Goal: Task Accomplishment & Management: Complete application form

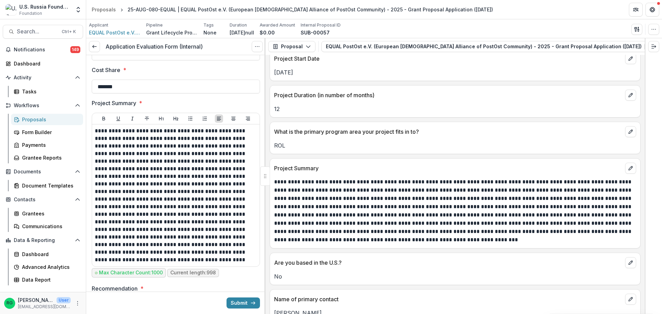
scroll to position [552, 0]
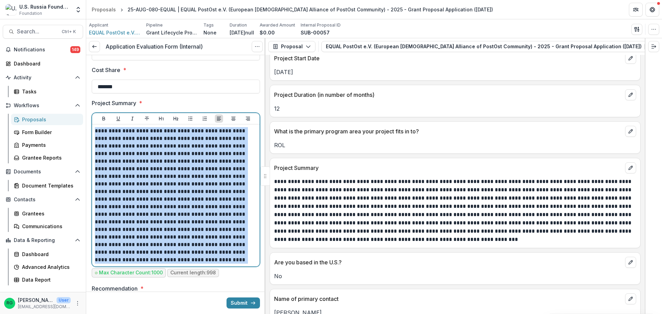
drag, startPoint x: 95, startPoint y: 131, endPoint x: 226, endPoint y: 261, distance: 184.1
click at [226, 261] on p "**********" at bounding box center [175, 195] width 160 height 137
copy p "**********"
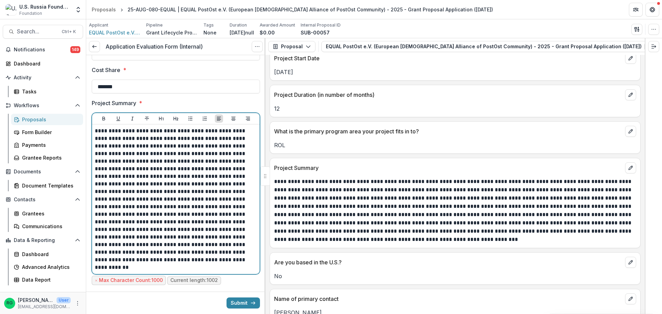
click at [206, 214] on p "**********" at bounding box center [175, 199] width 160 height 144
click at [171, 169] on p "**********" at bounding box center [175, 199] width 160 height 144
click at [217, 224] on p "**********" at bounding box center [175, 199] width 160 height 144
click at [225, 241] on p "**********" at bounding box center [175, 199] width 160 height 144
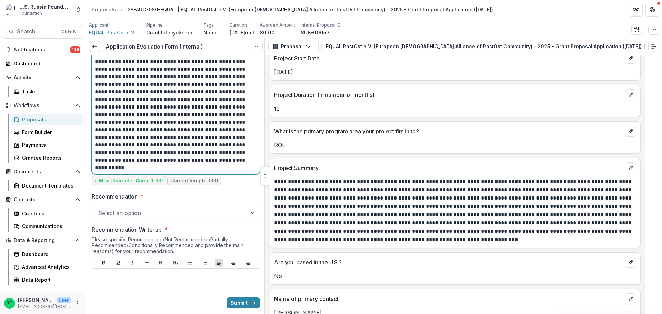
scroll to position [414, 0]
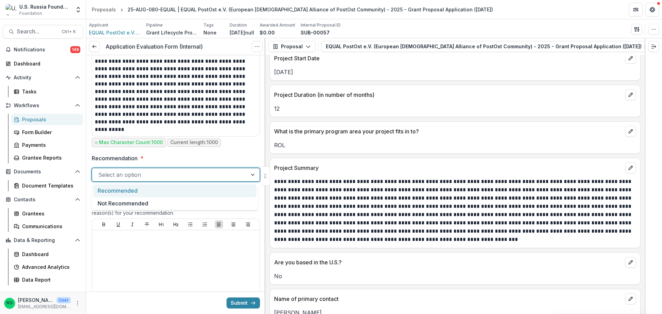
click at [250, 175] on div at bounding box center [253, 174] width 12 height 13
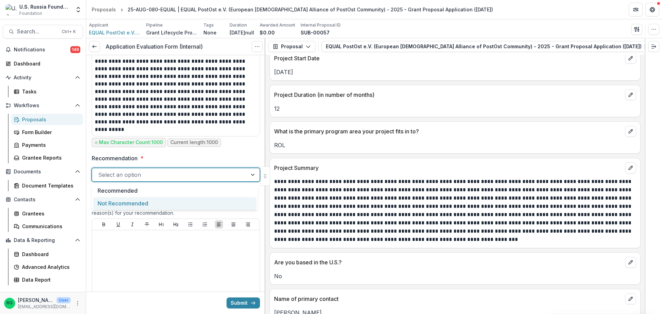
click at [158, 203] on div "Not Recommended" at bounding box center [174, 203] width 163 height 13
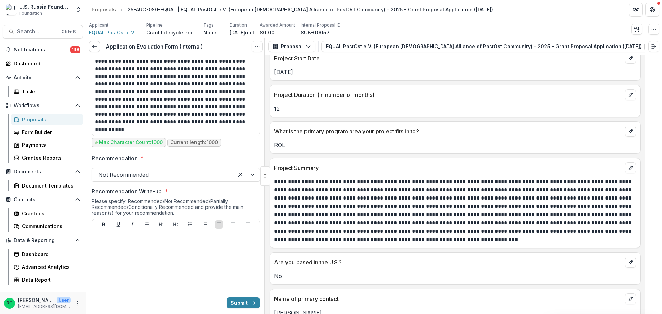
click at [183, 163] on div "Recommendation * Not Recommended" at bounding box center [176, 168] width 168 height 28
click at [134, 241] on div at bounding box center [176, 284] width 162 height 103
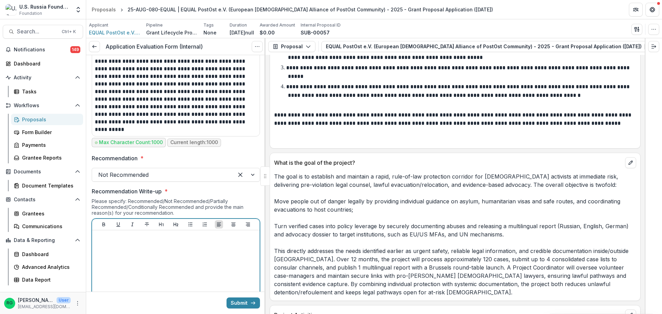
scroll to position [1172, 0]
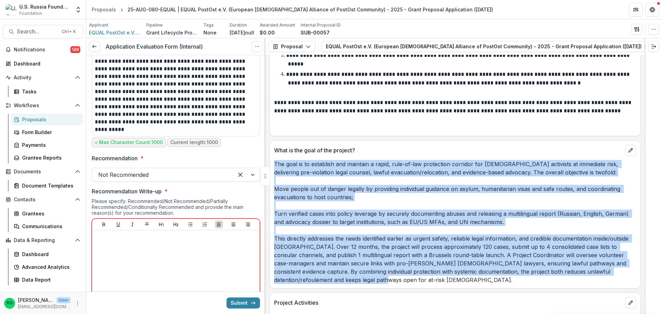
drag, startPoint x: 275, startPoint y: 158, endPoint x: 391, endPoint y: 271, distance: 162.4
click at [391, 271] on p "The goal is to establish and maintain a rapid, rule-of-law protection corridor …" at bounding box center [455, 222] width 362 height 124
copy p "The goal is to establish and maintain a rapid, rule-of-law protection corridor …"
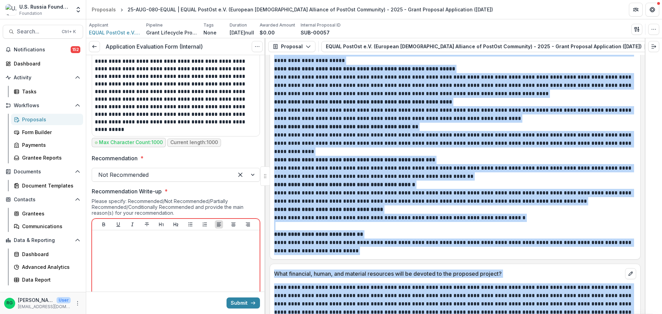
scroll to position [1554, 0]
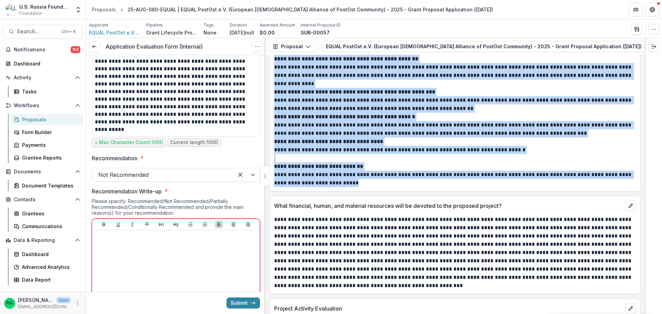
drag, startPoint x: 274, startPoint y: 102, endPoint x: 382, endPoint y: 177, distance: 131.6
click at [382, 177] on div "**********" at bounding box center [455, 59] width 362 height 257
copy div "**********"
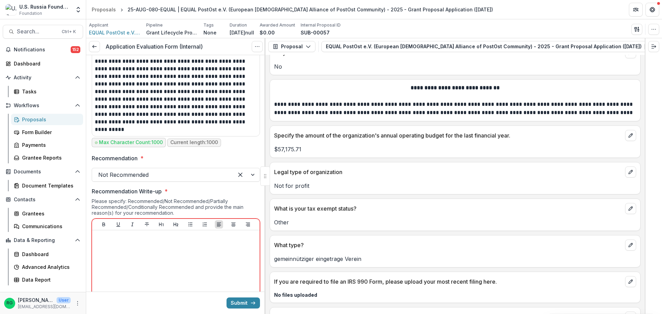
scroll to position [3234, 0]
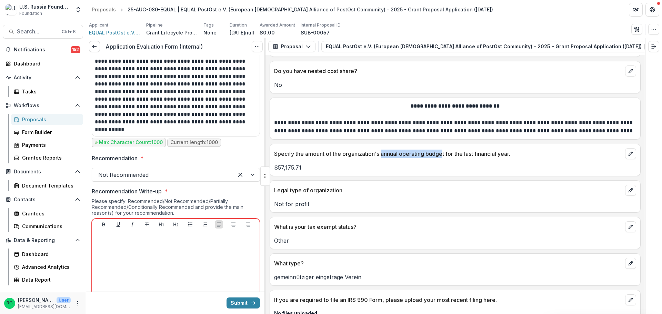
drag, startPoint x: 383, startPoint y: 138, endPoint x: 446, endPoint y: 138, distance: 63.1
click at [446, 150] on p "Specify the amount of the organization's annual operating budget for the last f…" at bounding box center [448, 154] width 348 height 8
drag, startPoint x: 446, startPoint y: 138, endPoint x: 382, endPoint y: 139, distance: 64.1
click at [382, 150] on p "Specify the amount of the organization's annual operating budget for the last f…" at bounding box center [448, 154] width 348 height 8
copy p "annual operating budget"
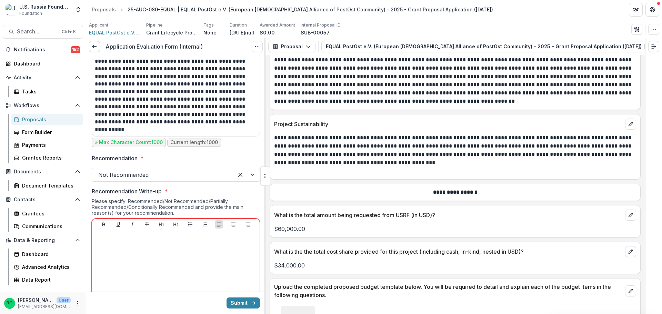
scroll to position [2406, 0]
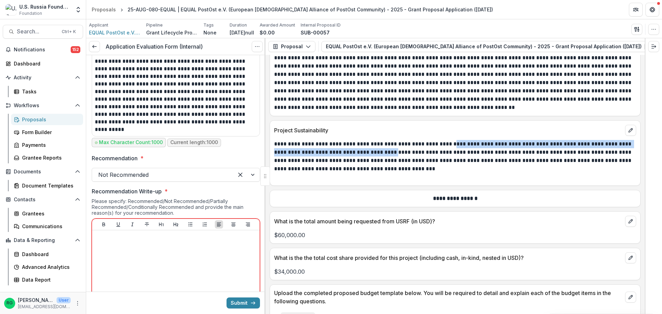
drag, startPoint x: 449, startPoint y: 127, endPoint x: 402, endPoint y: 139, distance: 48.1
click at [402, 140] on p "**********" at bounding box center [454, 156] width 360 height 33
copy p "**********"
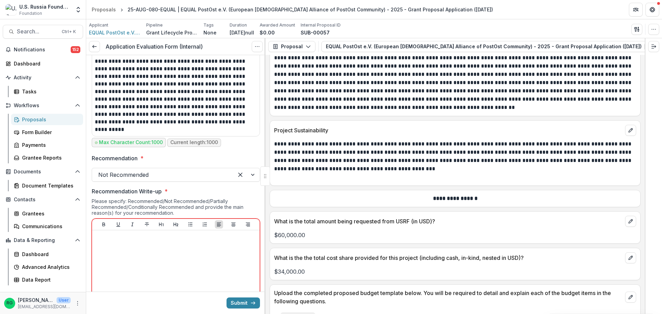
click at [393, 146] on p "**********" at bounding box center [454, 156] width 360 height 33
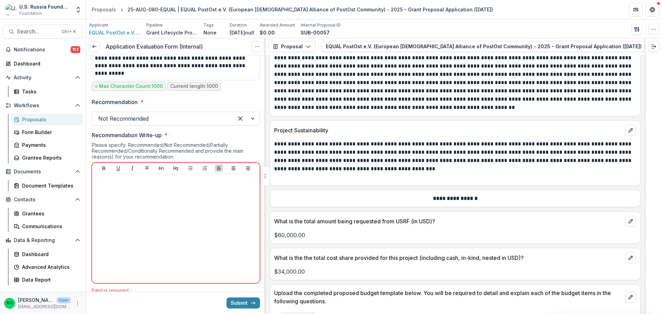
scroll to position [517, 0]
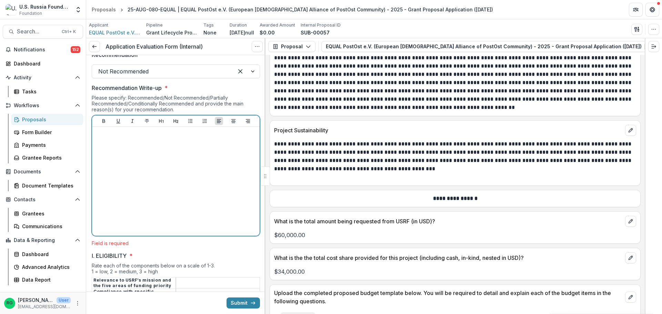
click at [122, 135] on p at bounding box center [176, 134] width 162 height 8
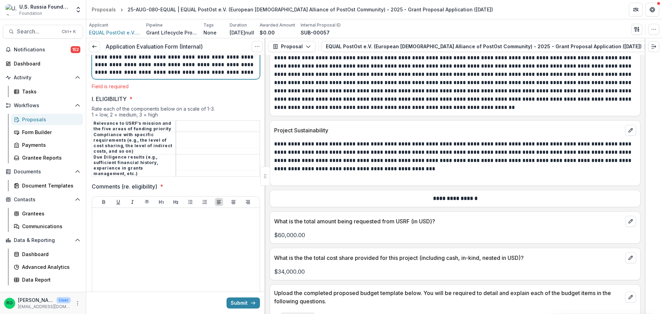
scroll to position [1014, 0]
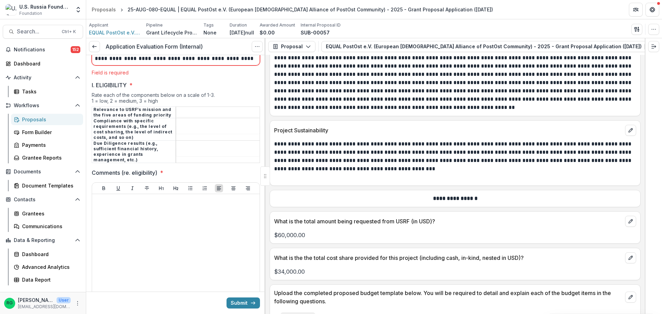
click at [188, 121] on tbody "Relevance to USRF’s mission and the five areas of funding priority Compliance w…" at bounding box center [176, 135] width 168 height 56
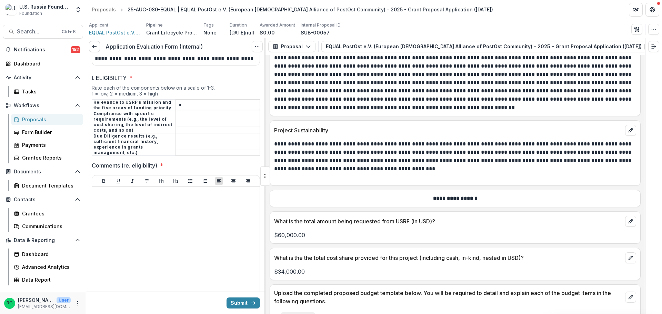
type input "*"
click at [185, 127] on input "I. ELIGIBILITY *" at bounding box center [217, 122] width 83 height 8
type input "*"
click at [186, 149] on input "I. ELIGIBILITY *" at bounding box center [217, 145] width 83 height 8
type input "*"
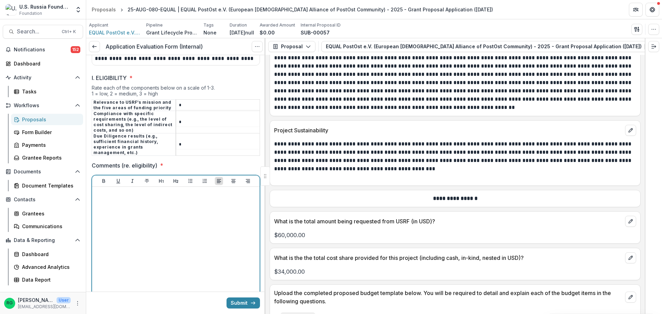
click at [127, 213] on div at bounding box center [176, 241] width 162 height 103
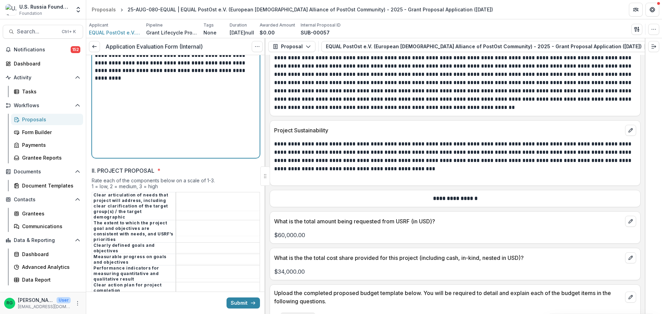
scroll to position [1220, 0]
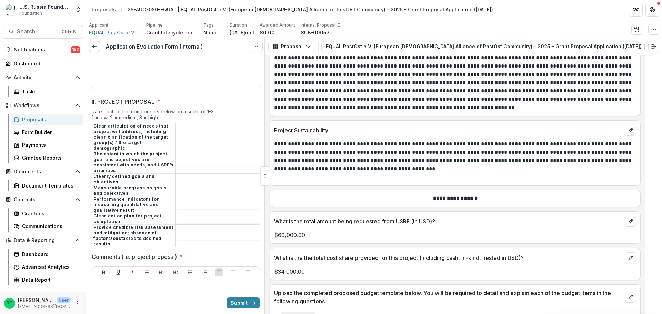
click at [191, 141] on input "II. PROJECT PROPOSAL *" at bounding box center [217, 137] width 83 height 8
type input "*"
click at [200, 166] on input "II. PROJECT PROPOSAL *" at bounding box center [217, 163] width 83 height 8
type input "*"
click at [192, 179] on input "II. PROJECT PROPOSAL *" at bounding box center [217, 180] width 83 height 8
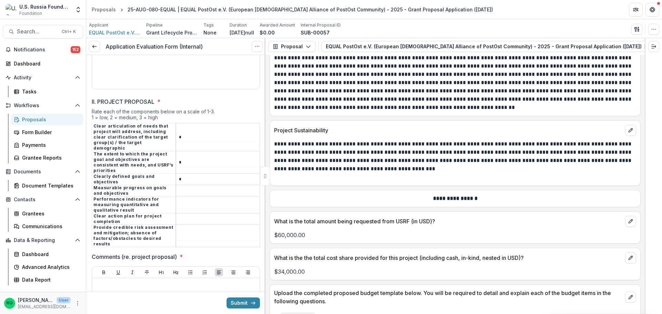
type input "*"
click at [188, 190] on input "II. PROJECT PROPOSAL *" at bounding box center [217, 191] width 83 height 8
type input "*"
click at [191, 203] on input "II. PROJECT PROPOSAL *" at bounding box center [217, 205] width 83 height 8
type input "*"
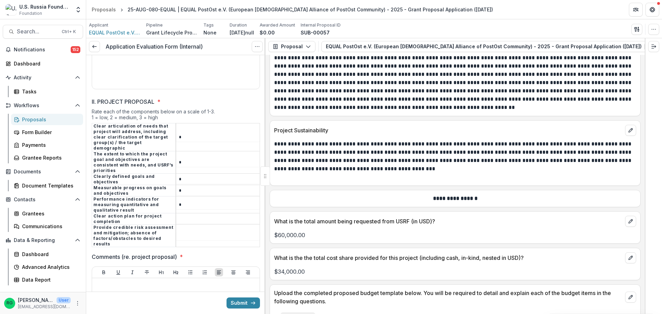
click at [188, 219] on input "II. PROJECT PROPOSAL *" at bounding box center [217, 219] width 83 height 8
type input "*"
click at [187, 232] on input "II. PROJECT PROPOSAL *" at bounding box center [217, 236] width 83 height 8
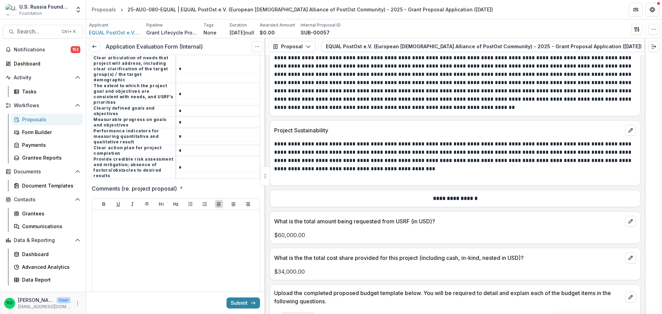
scroll to position [1289, 0]
type input "*"
click at [133, 222] on div at bounding box center [176, 263] width 162 height 103
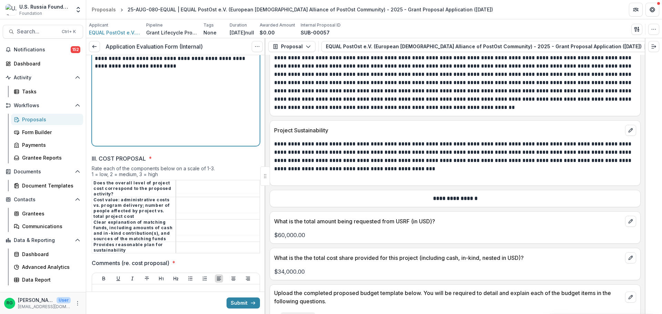
scroll to position [1496, 0]
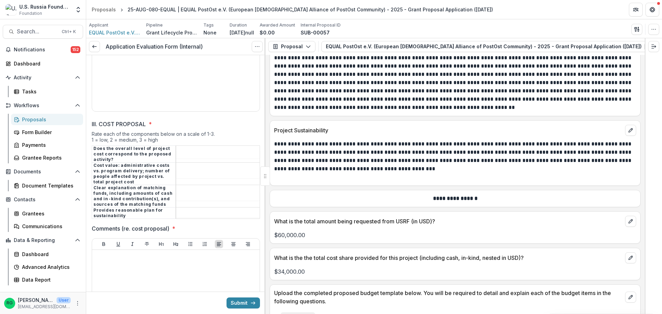
click at [186, 150] on input "III. COST PROPOSAL *" at bounding box center [217, 154] width 83 height 8
type input "*"
click at [192, 163] on td at bounding box center [218, 174] width 84 height 22
click at [190, 170] on input "III. COST PROPOSAL *" at bounding box center [217, 174] width 83 height 8
type input "*"
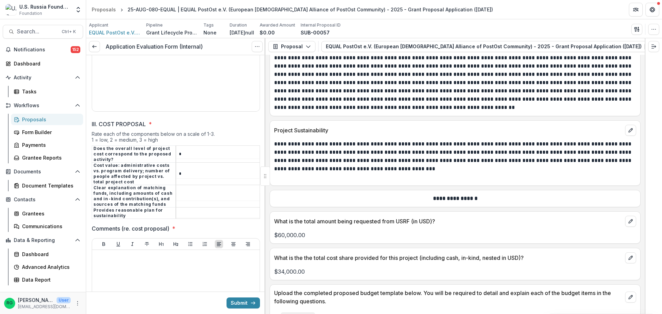
click at [184, 185] on td at bounding box center [218, 196] width 84 height 22
click at [183, 192] on input "III. COST PROPOSAL *" at bounding box center [217, 196] width 83 height 8
type input "*"
click at [181, 209] on input "III. COST PROPOSAL *" at bounding box center [217, 213] width 83 height 8
type input "*"
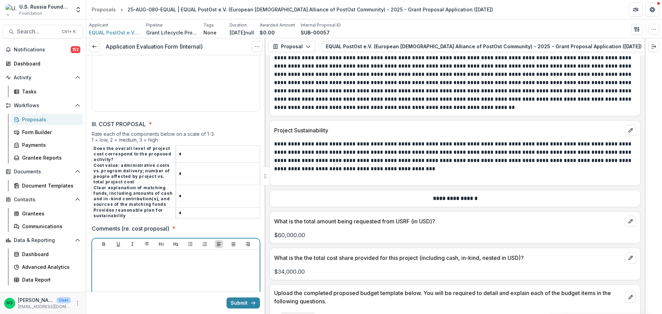
click at [150, 263] on div at bounding box center [176, 304] width 162 height 103
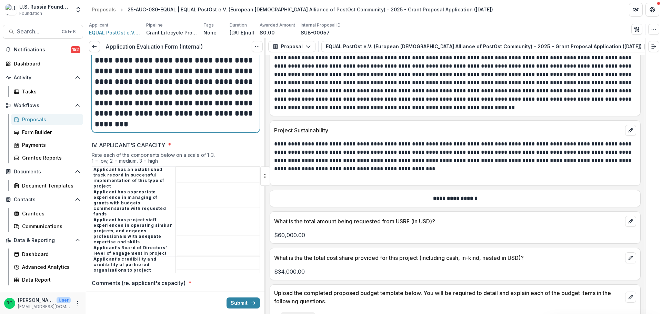
scroll to position [1752, 0]
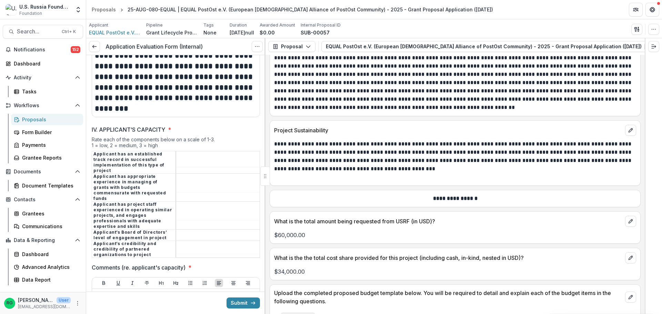
click at [189, 151] on td at bounding box center [218, 162] width 84 height 22
click at [185, 159] on input "IV. APPLICANT’S CAPACITY *" at bounding box center [217, 163] width 83 height 8
type input "*"
click at [183, 184] on input "IV. APPLICANT’S CAPACITY *" at bounding box center [217, 188] width 83 height 8
type input "*"
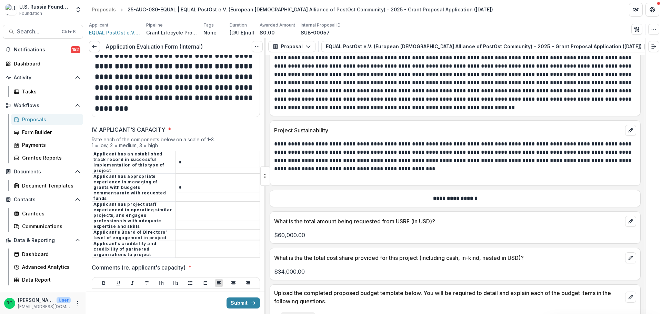
click at [181, 212] on input "IV. APPLICANT’S CAPACITY *" at bounding box center [217, 216] width 83 height 8
type input "*"
click at [182, 231] on input "IV. APPLICANT’S CAPACITY *" at bounding box center [217, 235] width 83 height 8
type input "*"
click at [180, 246] on input "IV. APPLICANT’S CAPACITY *" at bounding box center [217, 250] width 83 height 8
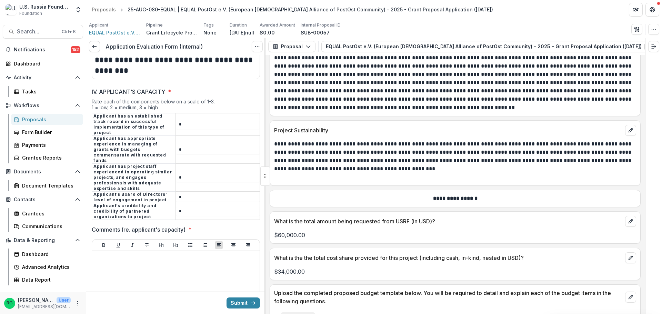
scroll to position [1855, 0]
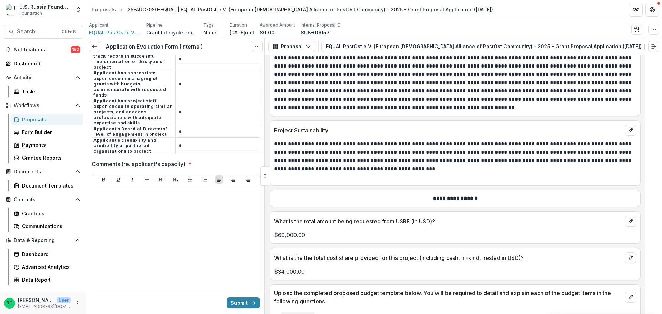
type input "*"
click at [106, 188] on div at bounding box center [176, 239] width 162 height 103
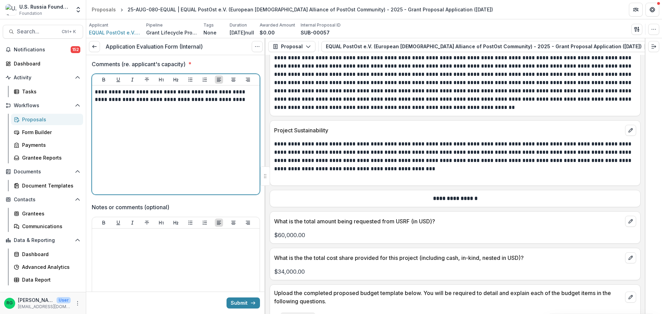
scroll to position [1959, 0]
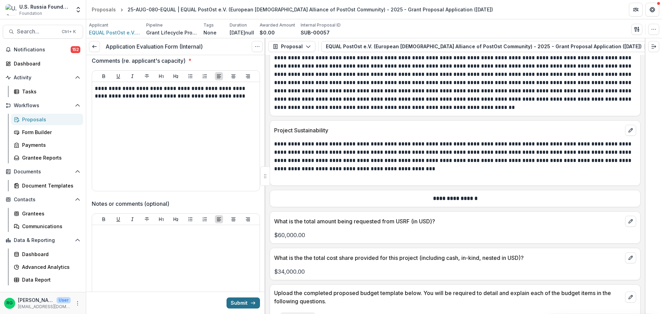
click at [238, 302] on button "Submit" at bounding box center [243, 303] width 33 height 11
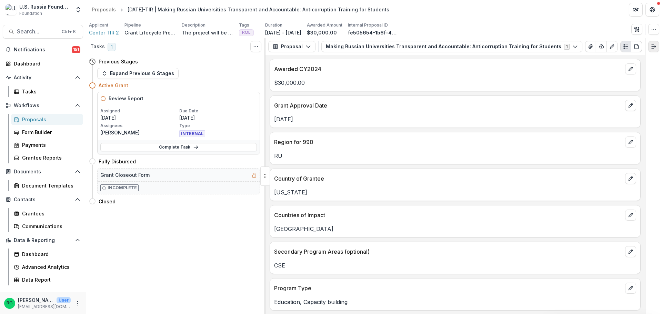
click at [657, 48] on button "Expand right" at bounding box center [653, 46] width 11 height 11
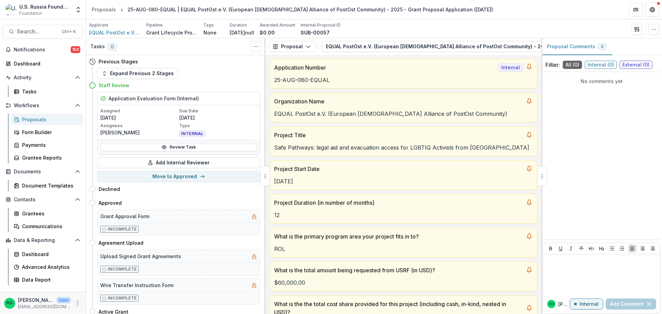
click at [77, 303] on icon "More" at bounding box center [78, 304] width 6 height 6
click at [99, 300] on button "Logout" at bounding box center [123, 299] width 74 height 11
